Goal: Book appointment/travel/reservation: Book appointment/travel/reservation

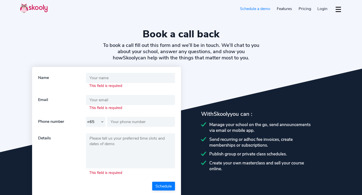
select select "65"
select select "en"
select select "65"
select select "[GEOGRAPHIC_DATA]"
select select "[GEOGRAPHIC_DATA]/[GEOGRAPHIC_DATA]"
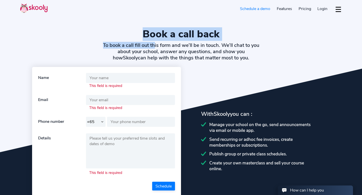
click at [98, 29] on h1 "Book a call back" at bounding box center [181, 34] width 322 height 12
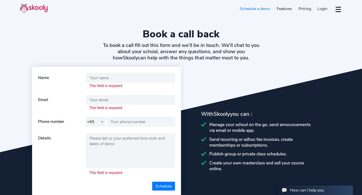
click at [261, 9] on link "Schedule a demo" at bounding box center [255, 9] width 37 height 8
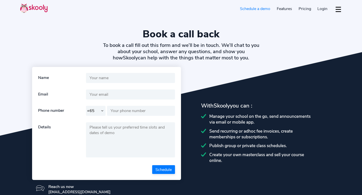
select select "65"
select select "en"
select select "65"
select select "[GEOGRAPHIC_DATA]"
select select "[GEOGRAPHIC_DATA]/[GEOGRAPHIC_DATA]"
